Goal: Find specific page/section: Locate a particular part of the current website

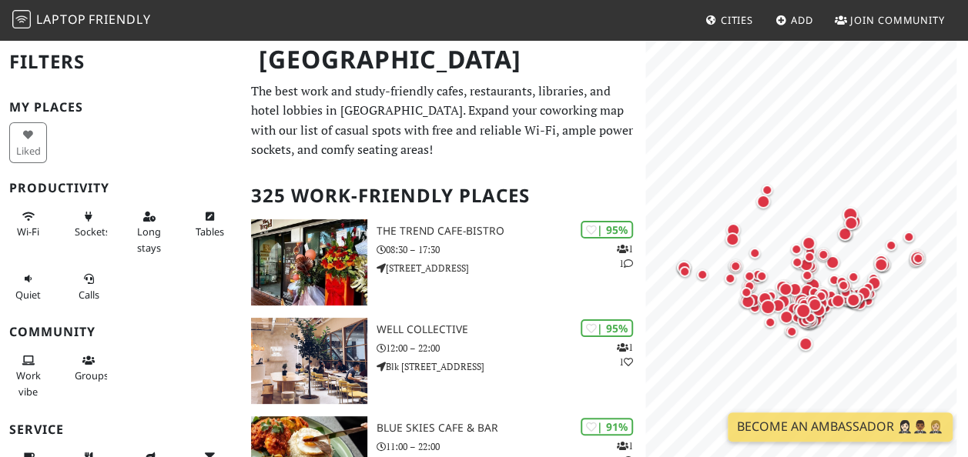
drag, startPoint x: 83, startPoint y: 217, endPoint x: 58, endPoint y: 231, distance: 28.9
click at [83, 217] on icon at bounding box center [88, 218] width 12 height 10
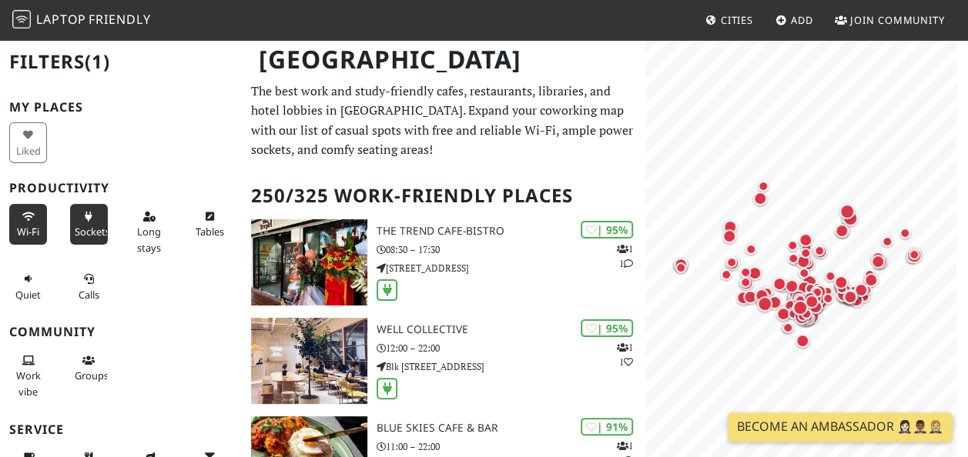
click at [24, 225] on span "Wi-Fi" at bounding box center [28, 232] width 22 height 14
click at [83, 281] on icon at bounding box center [88, 280] width 12 height 10
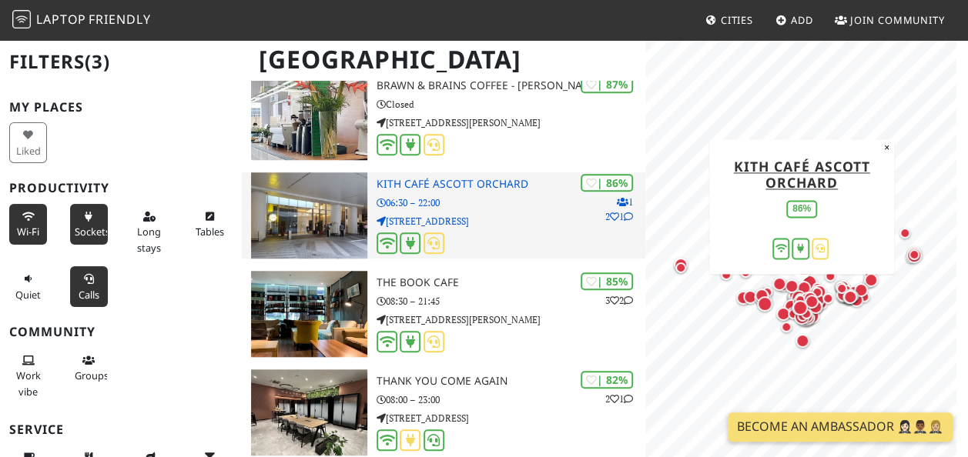
scroll to position [616, 0]
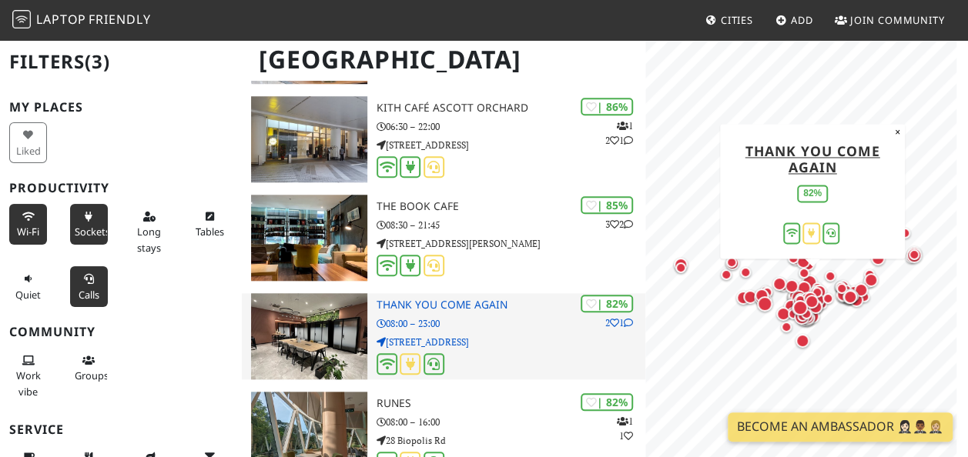
click at [470, 299] on h3 "Thank You Come Again" at bounding box center [511, 305] width 269 height 13
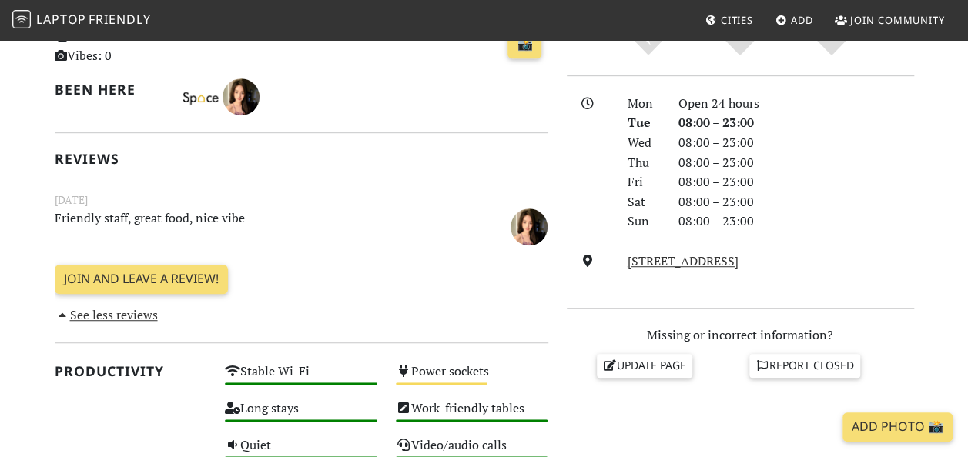
scroll to position [462, 0]
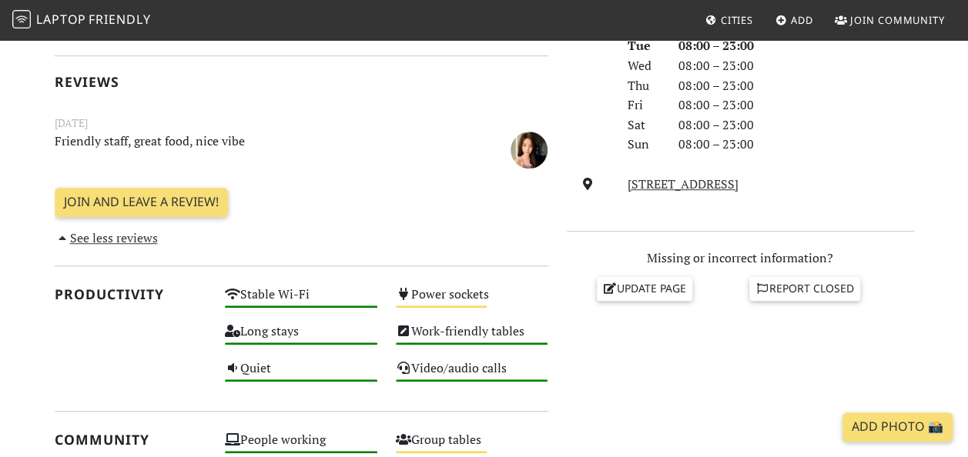
click at [623, 402] on div "Do you like working from here? Mon Open 24 hours Tue 08:00 – 23:00 Wed 08:00 – …" at bounding box center [740, 372] width 366 height 915
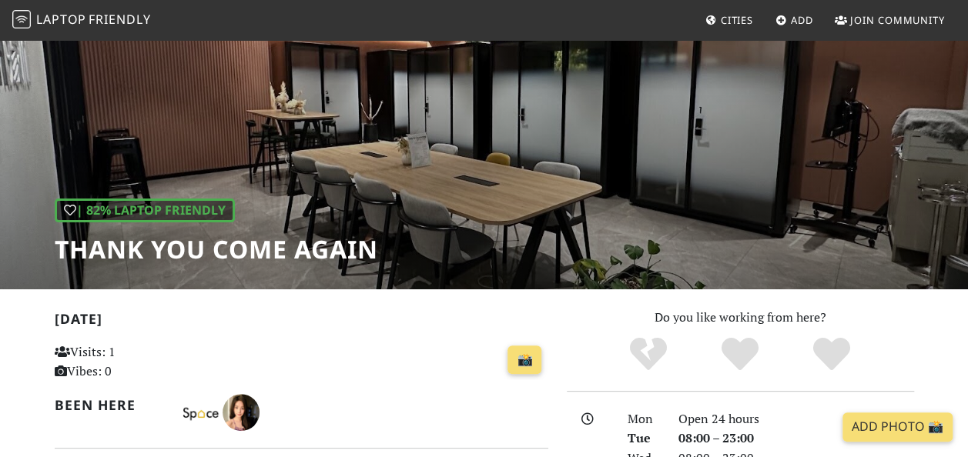
scroll to position [0, 0]
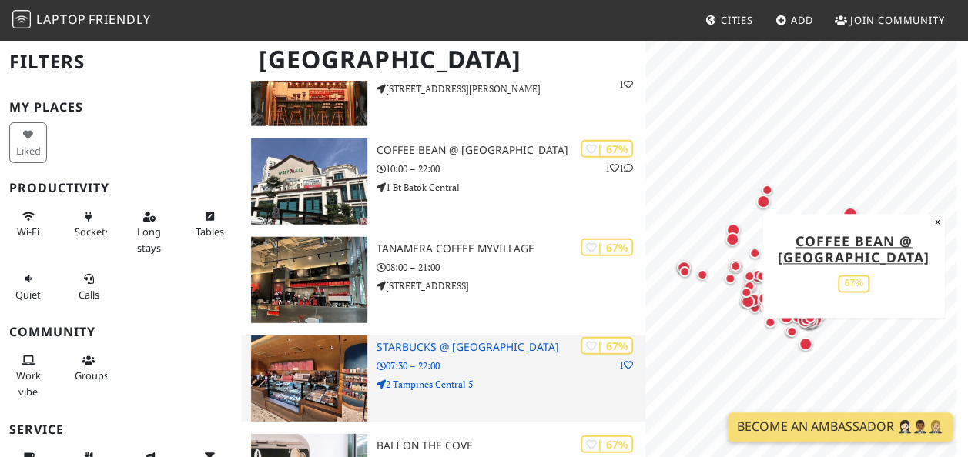
scroll to position [7854, 0]
